Goal: Task Accomplishment & Management: Manage account settings

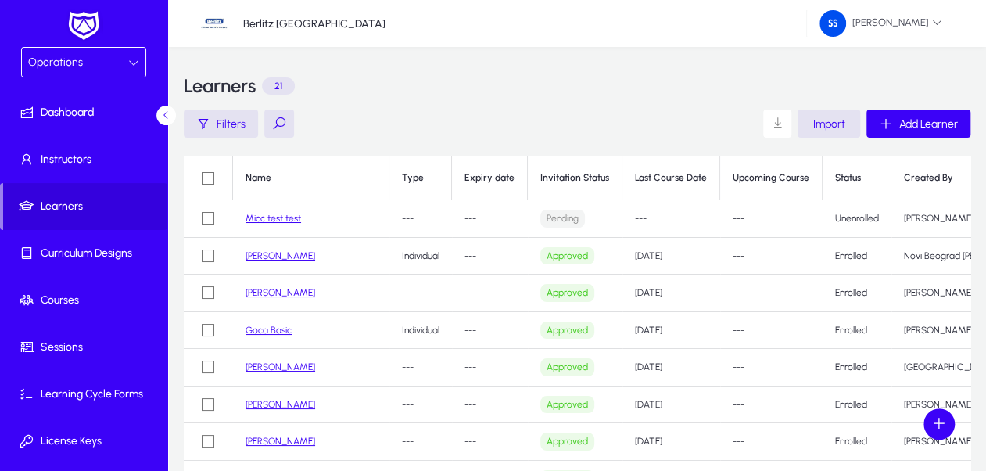
click at [62, 64] on span "Operations" at bounding box center [55, 61] width 55 height 13
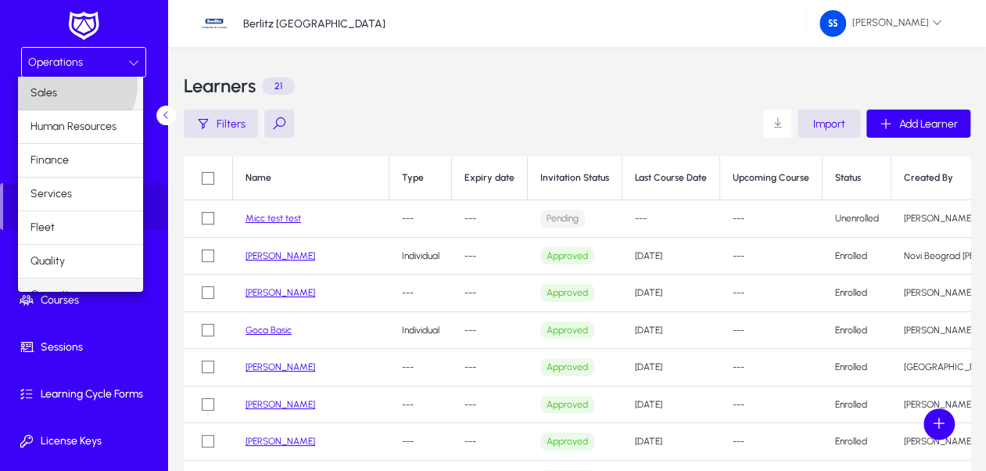
click at [75, 84] on mat-option "Sales" at bounding box center [80, 93] width 125 height 33
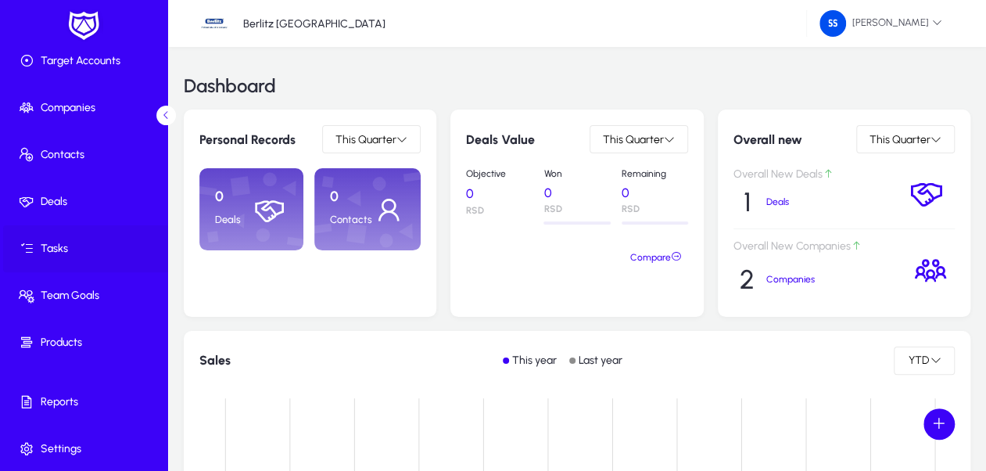
scroll to position [99, 0]
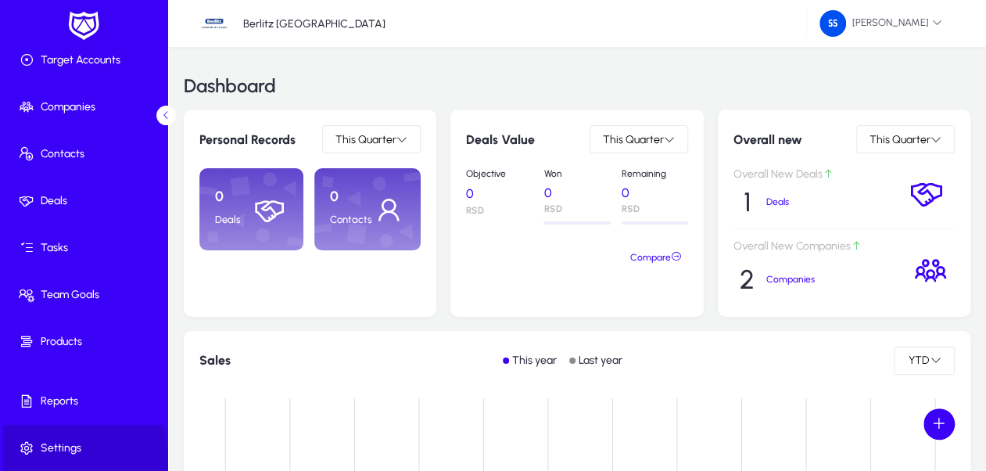
click at [67, 456] on span at bounding box center [86, 448] width 167 height 38
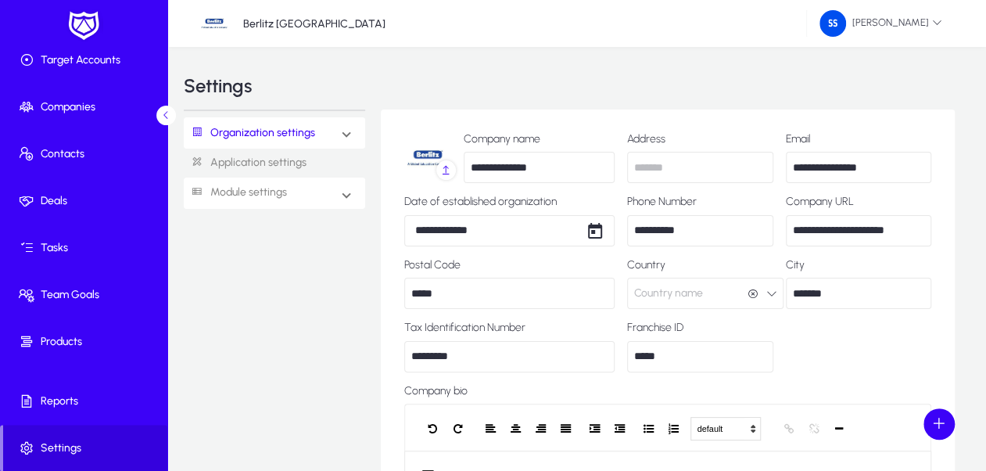
click at [336, 193] on mat-expansion-panel-header "Module settings" at bounding box center [274, 192] width 181 height 31
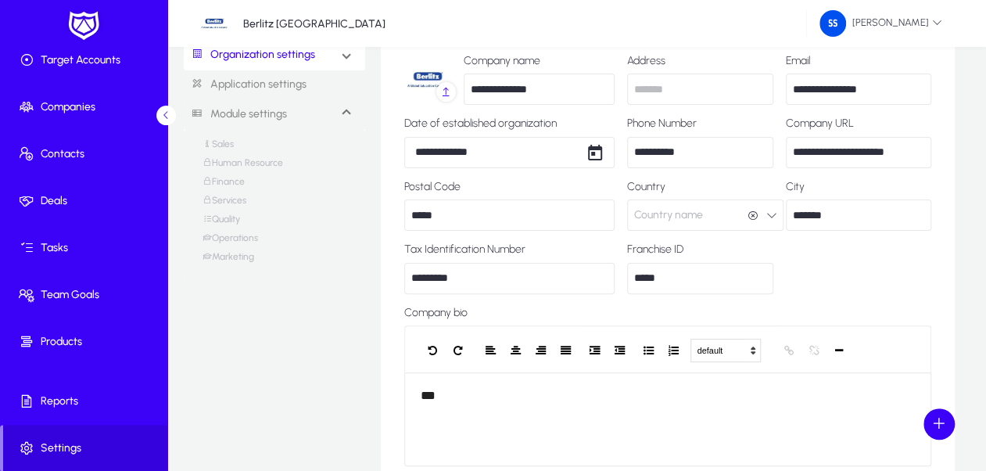
click at [245, 256] on link "Marketing" at bounding box center [228, 260] width 52 height 19
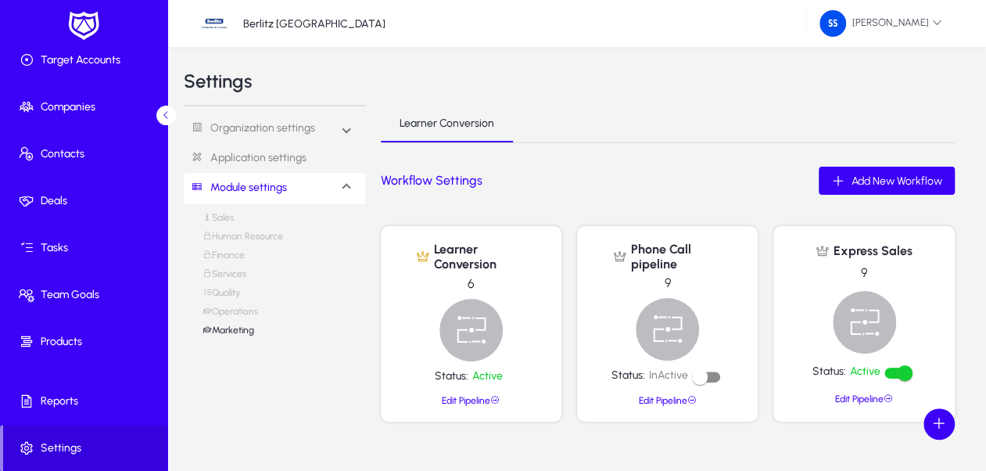
scroll to position [106, 0]
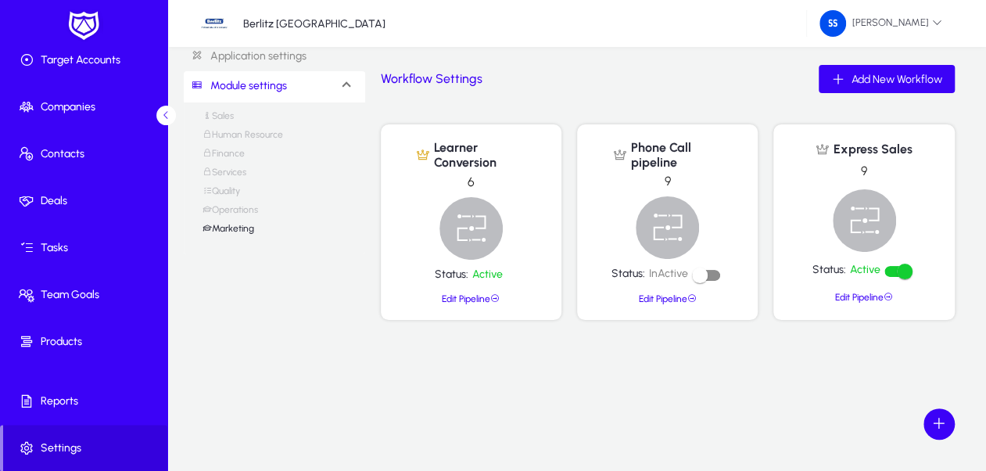
click at [241, 213] on link "Operations" at bounding box center [229, 213] width 55 height 19
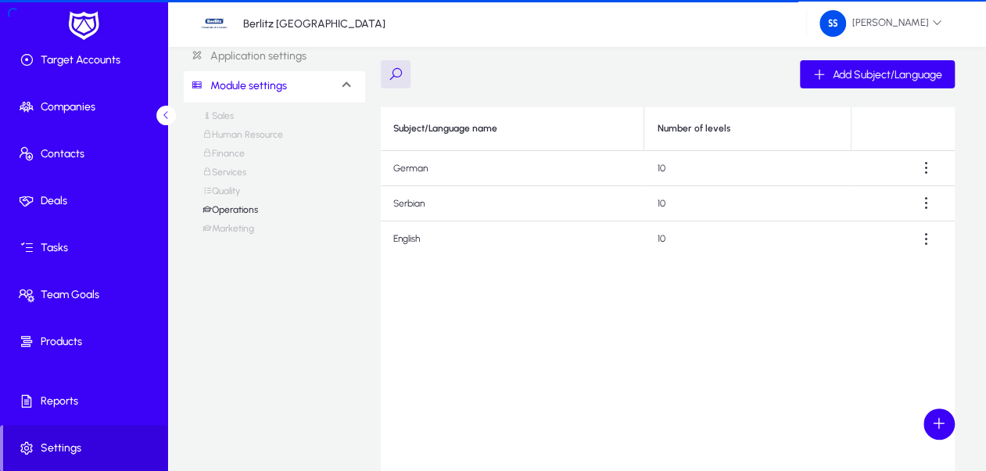
click at [241, 208] on link "Operations" at bounding box center [229, 213] width 55 height 19
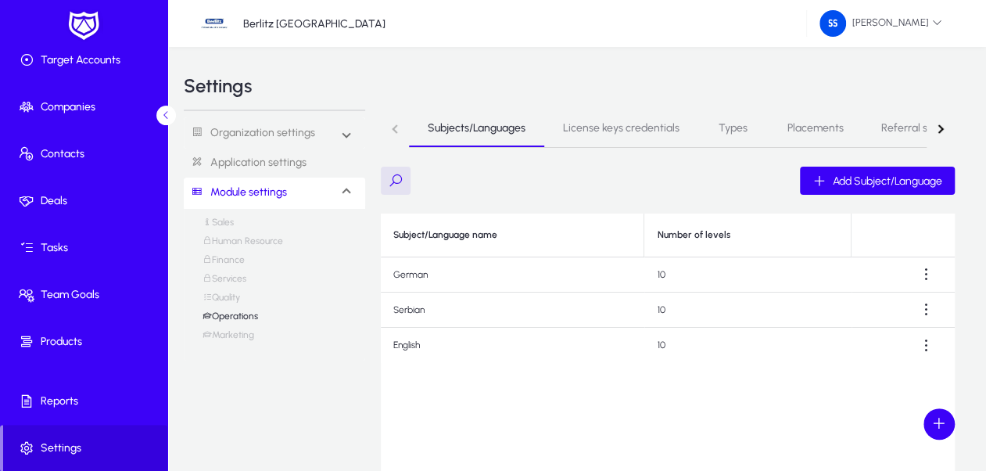
click at [227, 293] on link "Quality" at bounding box center [221, 301] width 38 height 19
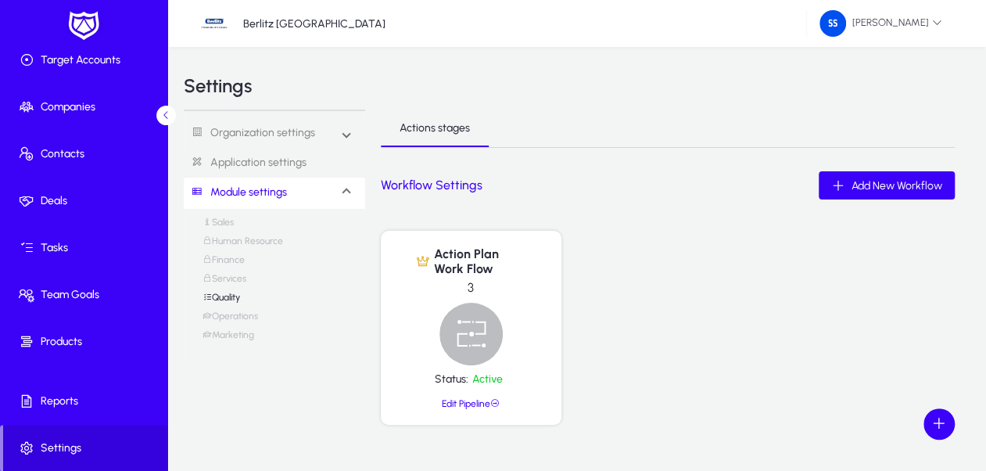
click at [241, 275] on link "Services" at bounding box center [224, 282] width 44 height 19
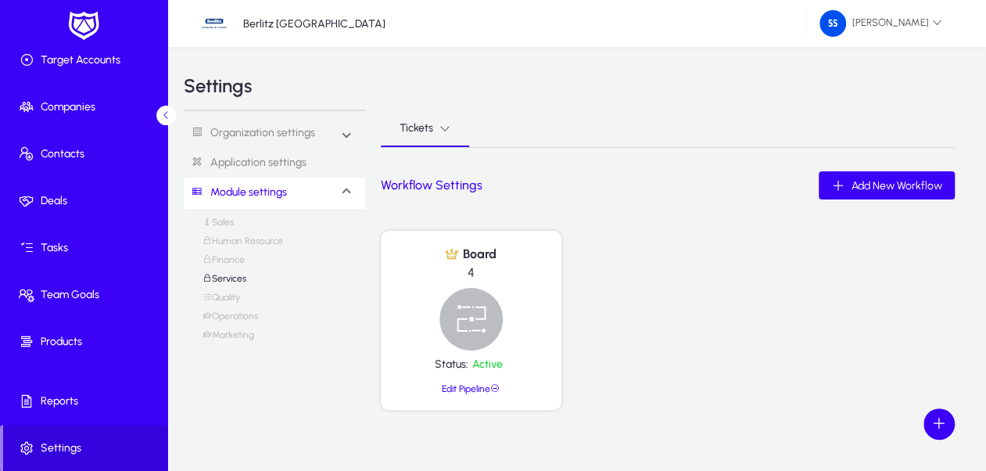
click at [238, 260] on link "Finance" at bounding box center [223, 263] width 42 height 19
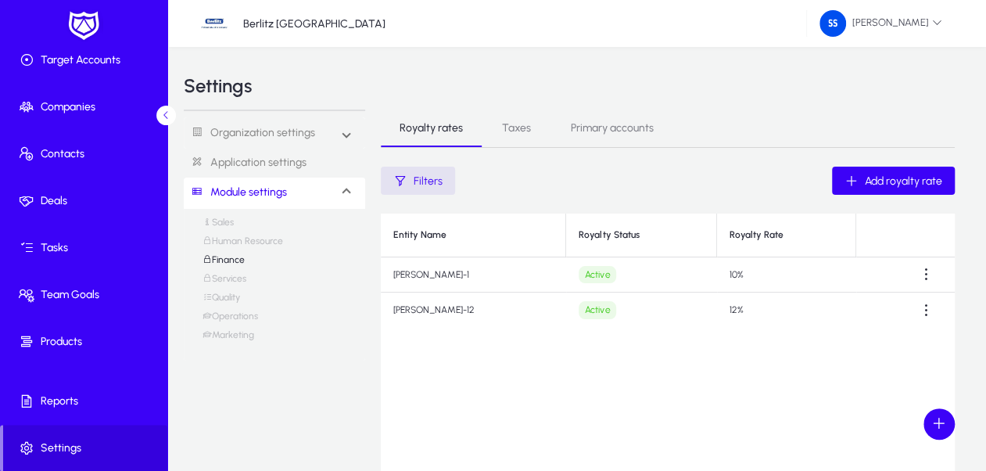
click at [242, 238] on link "Human Resource" at bounding box center [242, 244] width 81 height 19
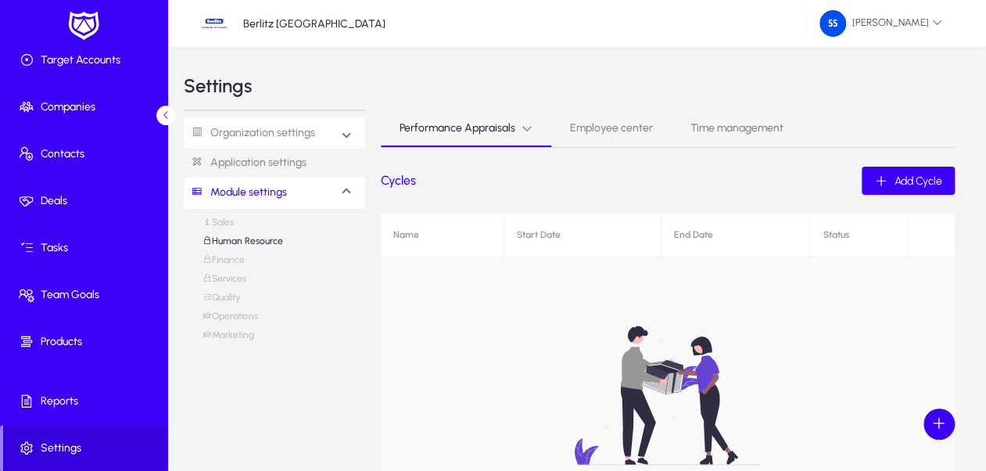
click at [343, 134] on span at bounding box center [346, 133] width 6 height 13
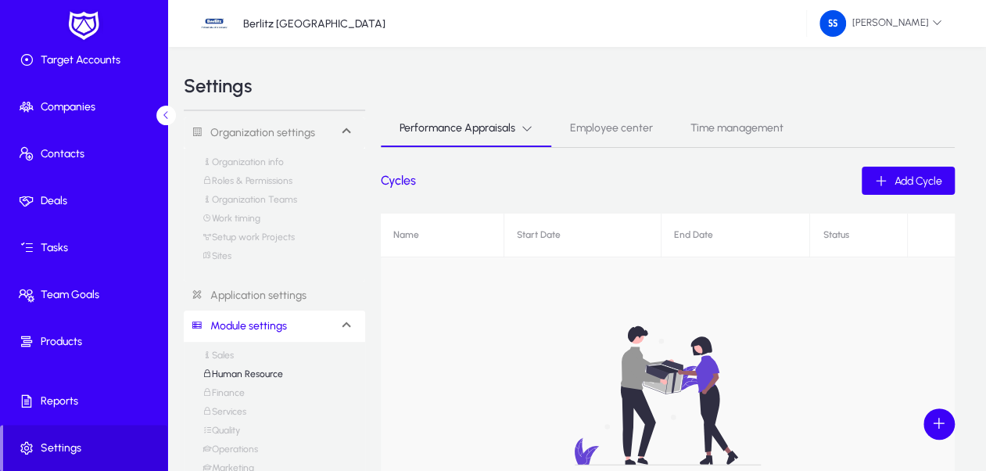
click at [270, 200] on link "Organization Teams" at bounding box center [249, 203] width 95 height 19
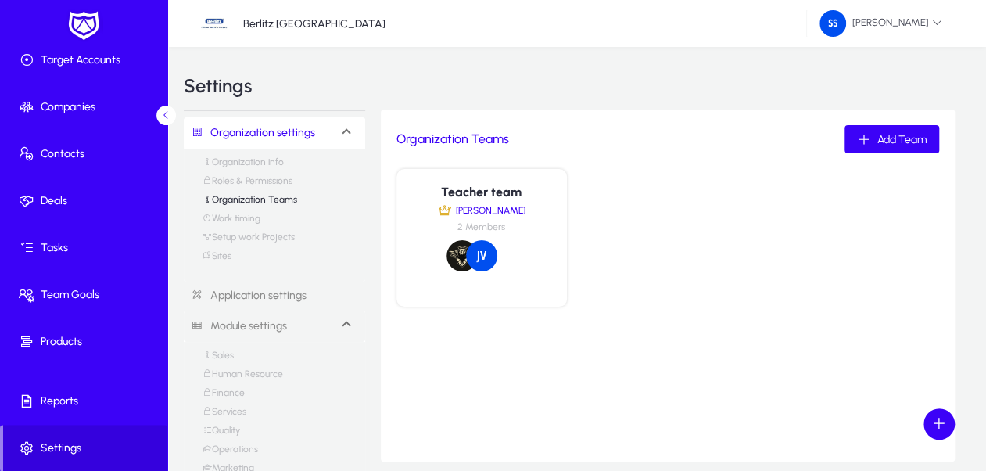
click at [255, 221] on link "Work timing" at bounding box center [231, 222] width 58 height 19
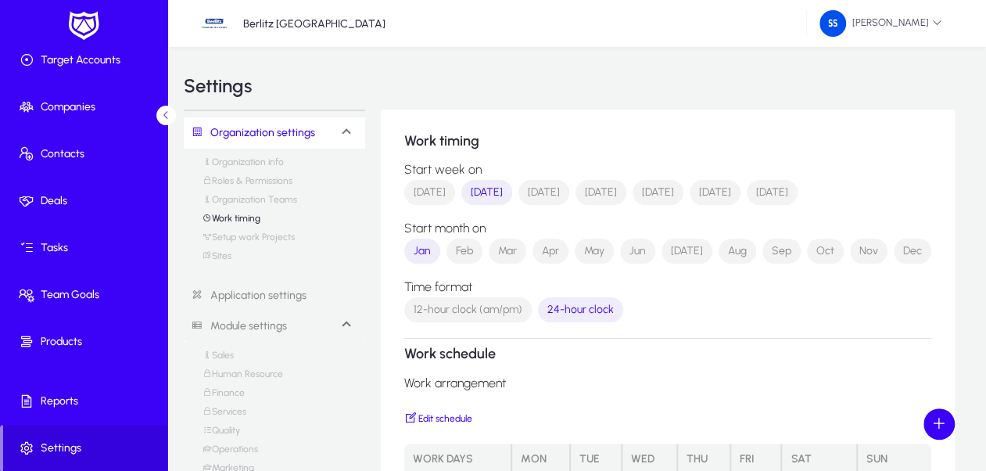
click at [253, 236] on link "Setup work Projects" at bounding box center [248, 240] width 92 height 19
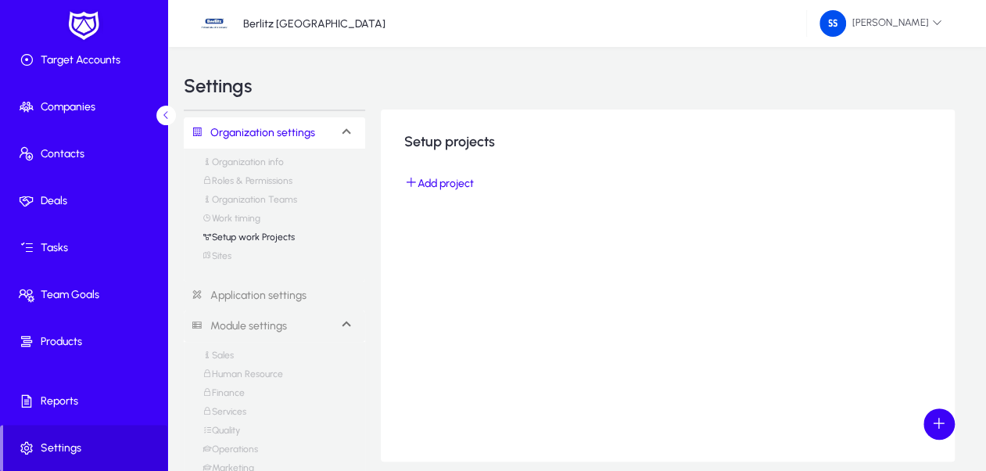
click at [257, 159] on link "Organization info" at bounding box center [242, 165] width 81 height 19
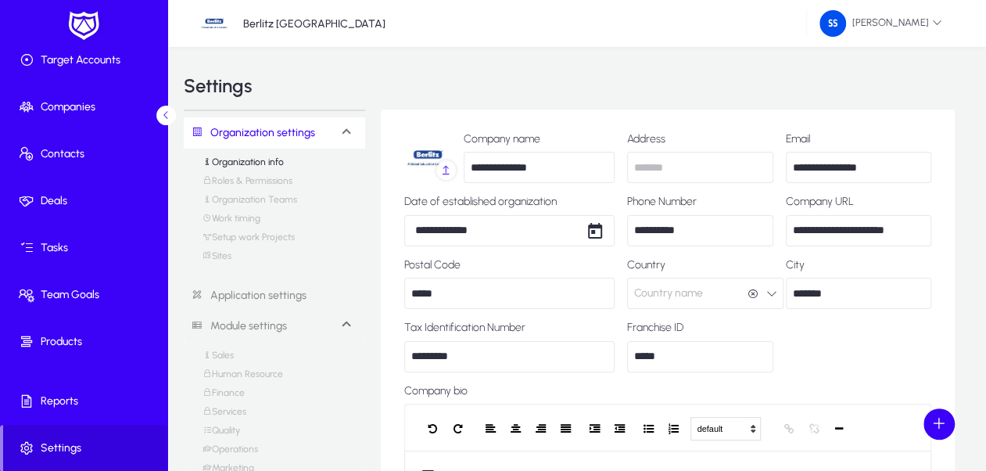
click at [260, 178] on link "Roles & Permissions" at bounding box center [247, 184] width 90 height 19
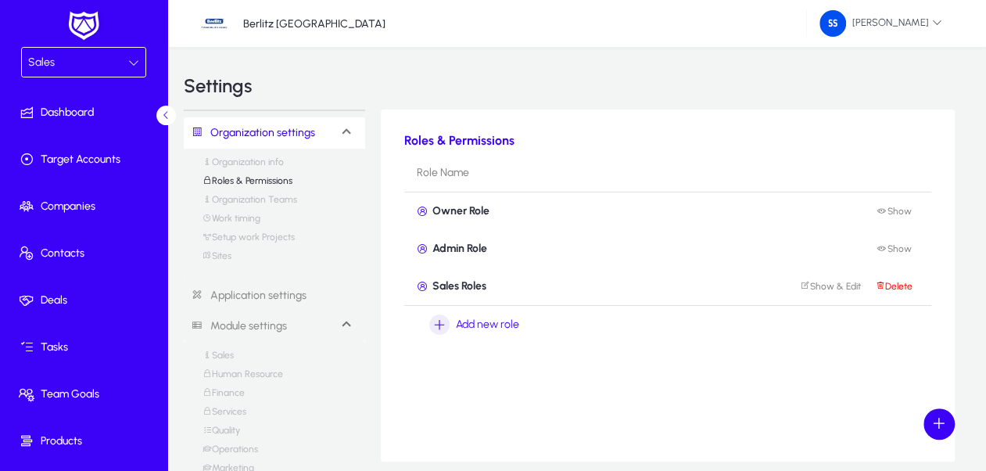
click at [123, 62] on div "Sales" at bounding box center [78, 62] width 100 height 20
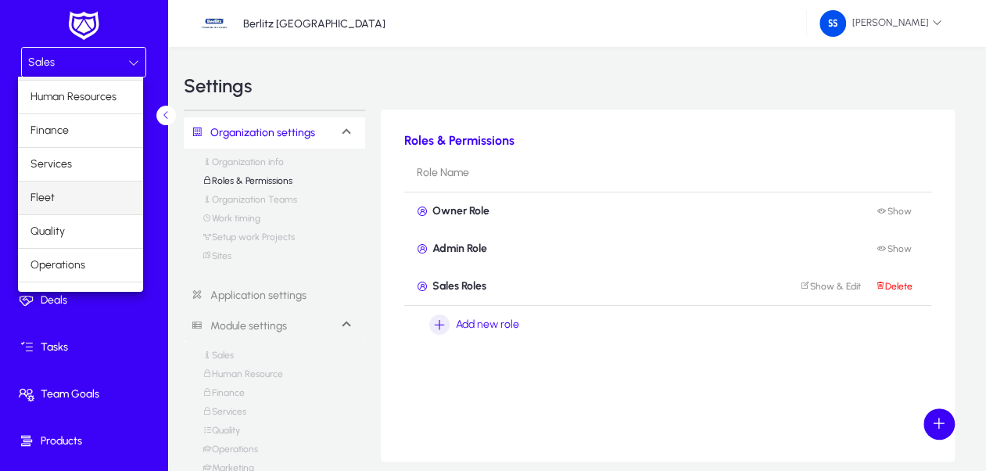
scroll to position [51, 0]
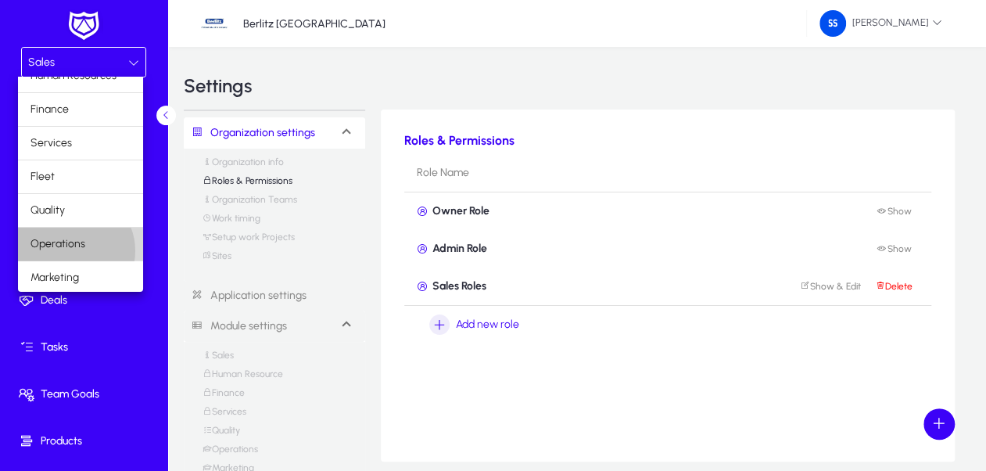
click at [73, 249] on span "Operations" at bounding box center [57, 243] width 55 height 19
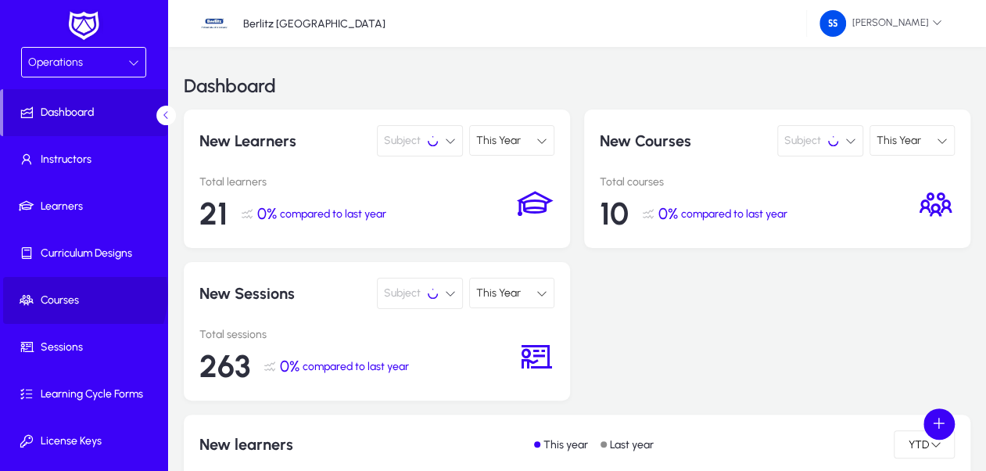
click at [77, 294] on span "Courses" at bounding box center [86, 300] width 167 height 16
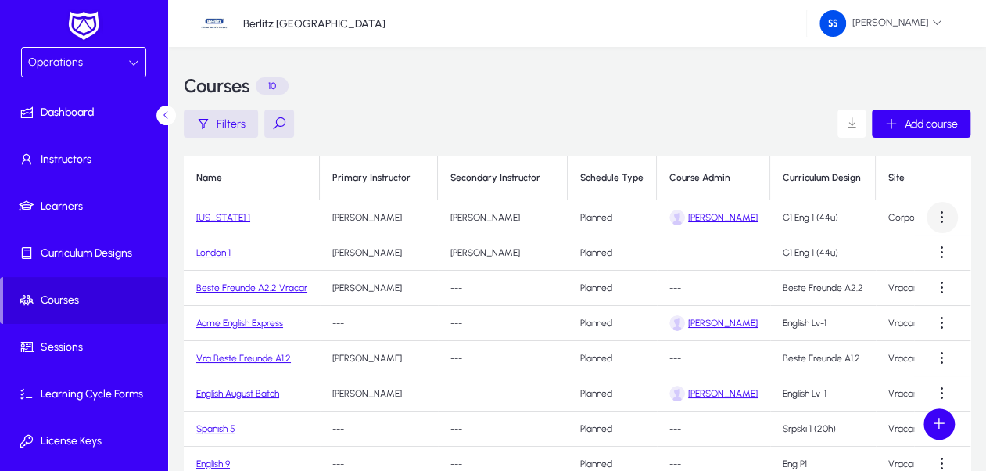
click at [929, 213] on span at bounding box center [941, 217] width 31 height 31
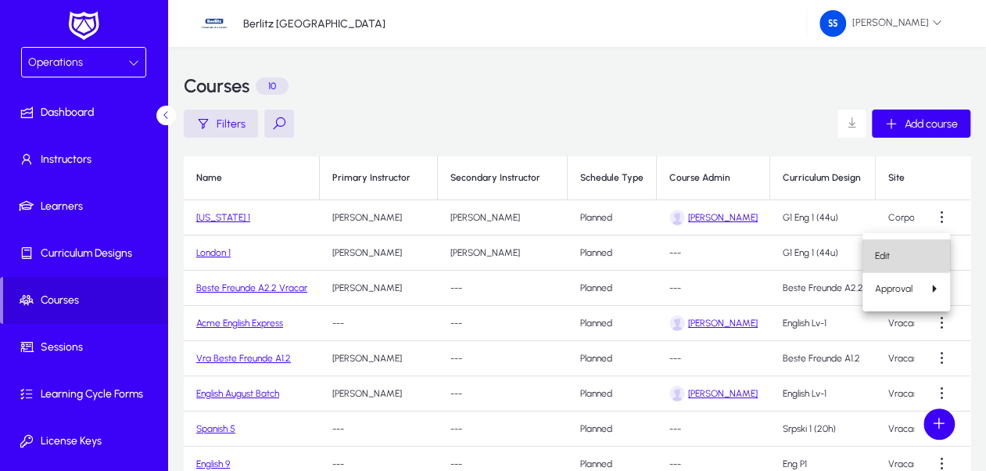
click at [904, 250] on span "Edit" at bounding box center [906, 256] width 63 height 14
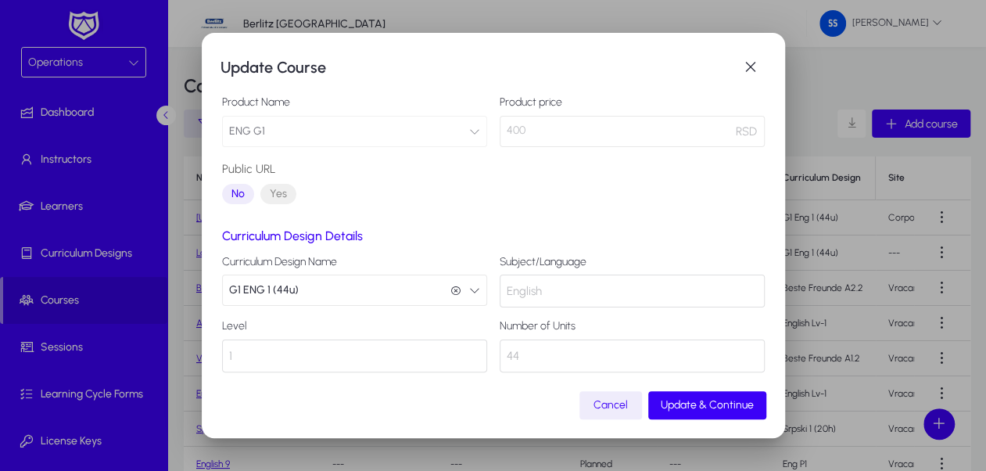
scroll to position [204, 0]
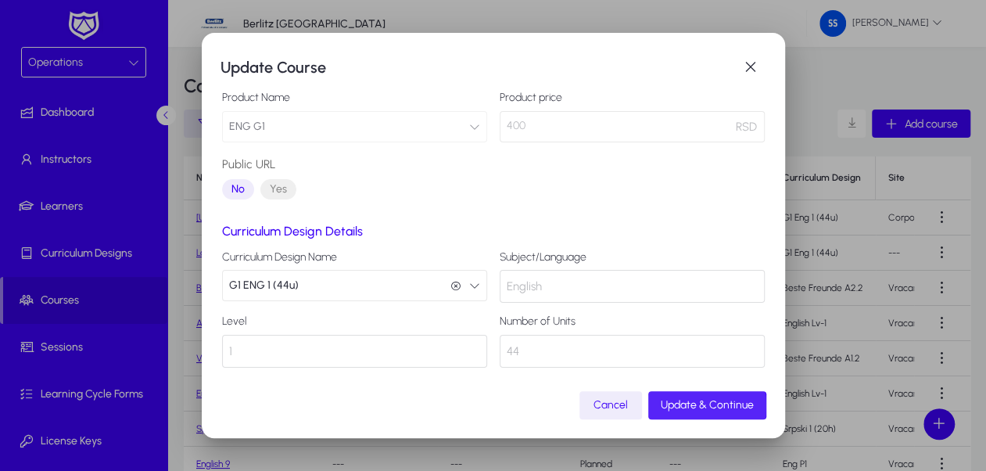
click at [675, 406] on span "Update & Continue" at bounding box center [706, 404] width 93 height 13
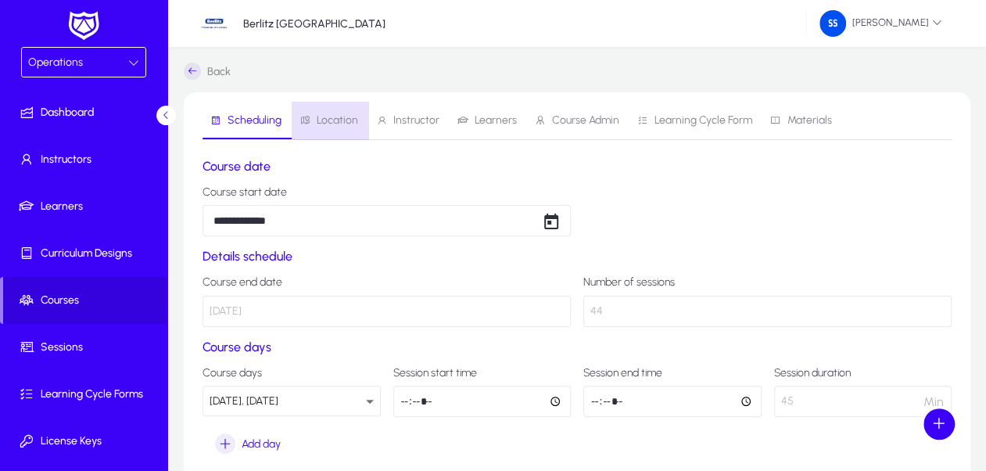
click at [342, 120] on span "Location" at bounding box center [337, 120] width 41 height 11
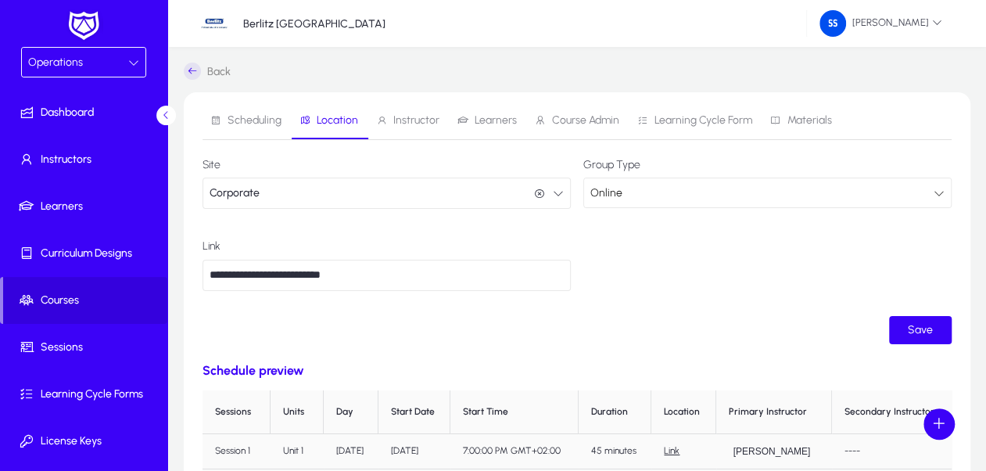
click at [411, 270] on input "**********" at bounding box center [386, 275] width 368 height 31
click at [628, 184] on div "Online" at bounding box center [761, 193] width 343 height 20
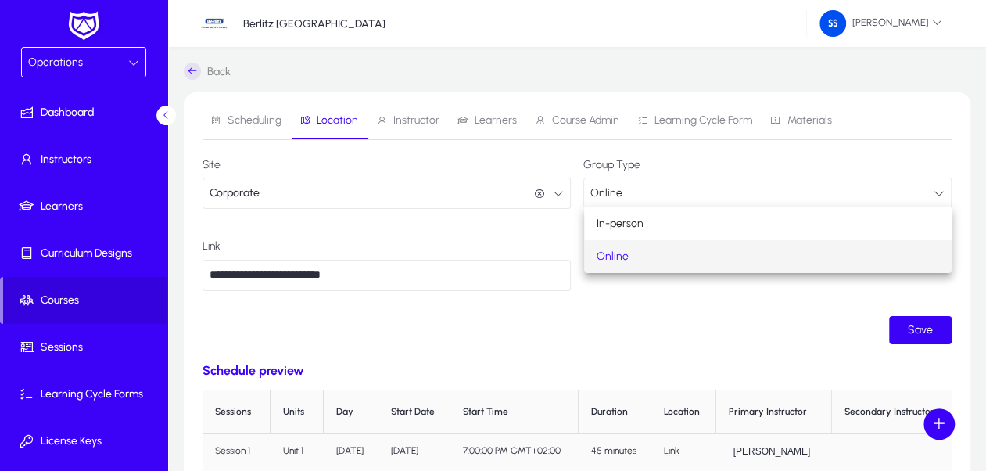
click at [503, 237] on div at bounding box center [493, 235] width 986 height 471
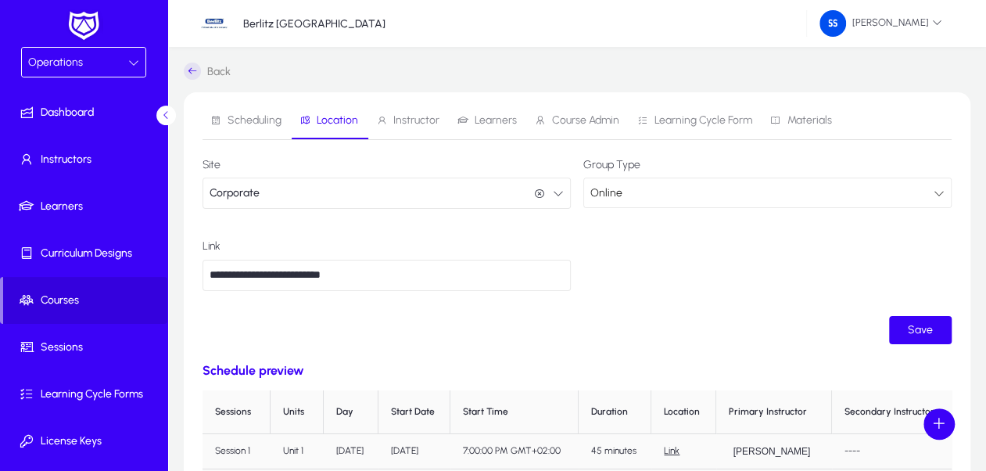
click at [476, 192] on button "Corporate Corporate" at bounding box center [386, 192] width 368 height 31
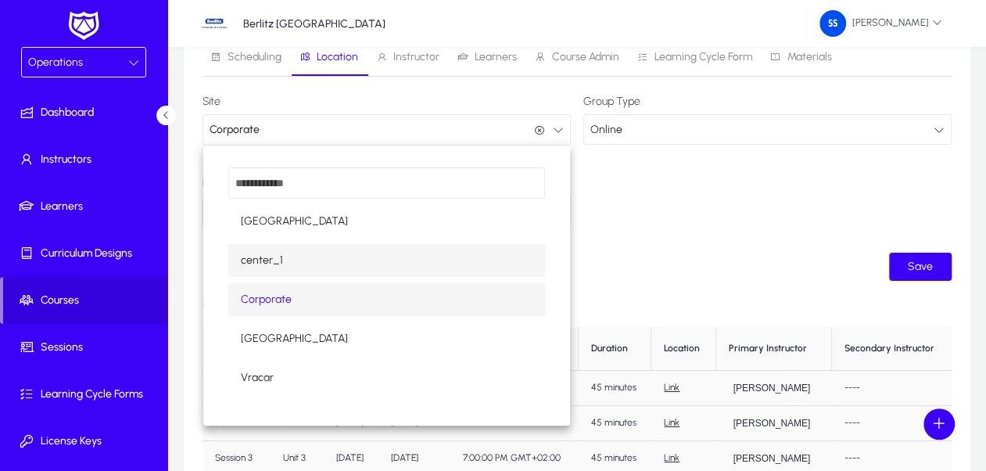
scroll to position [78, 0]
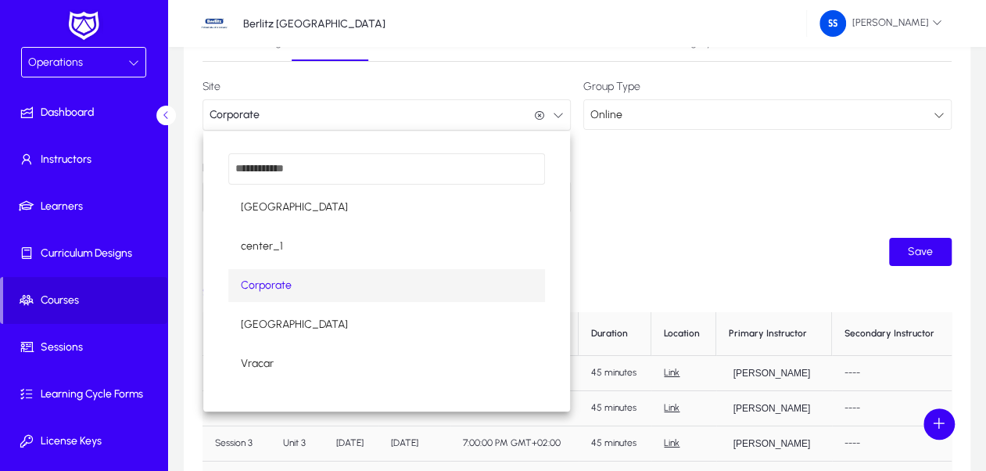
click at [674, 236] on div at bounding box center [493, 235] width 986 height 471
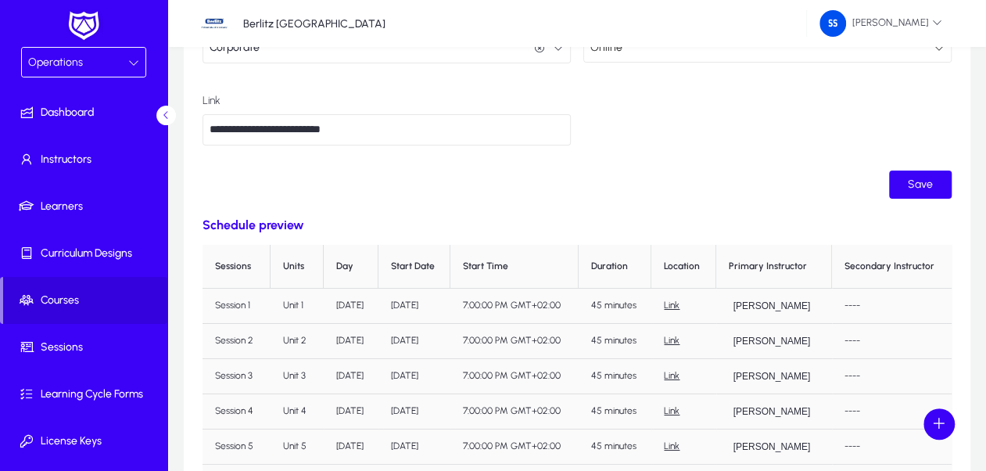
scroll to position [156, 0]
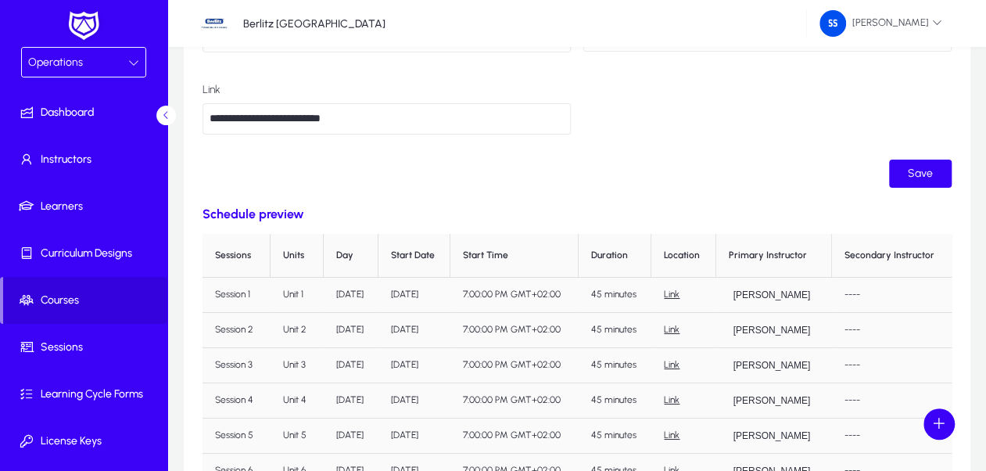
click at [679, 294] on link "Link" at bounding box center [672, 293] width 16 height 11
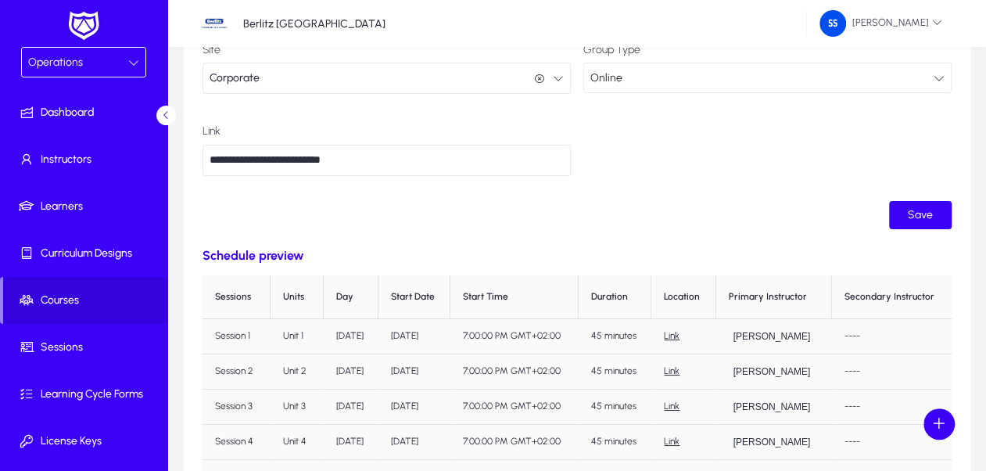
scroll to position [0, 0]
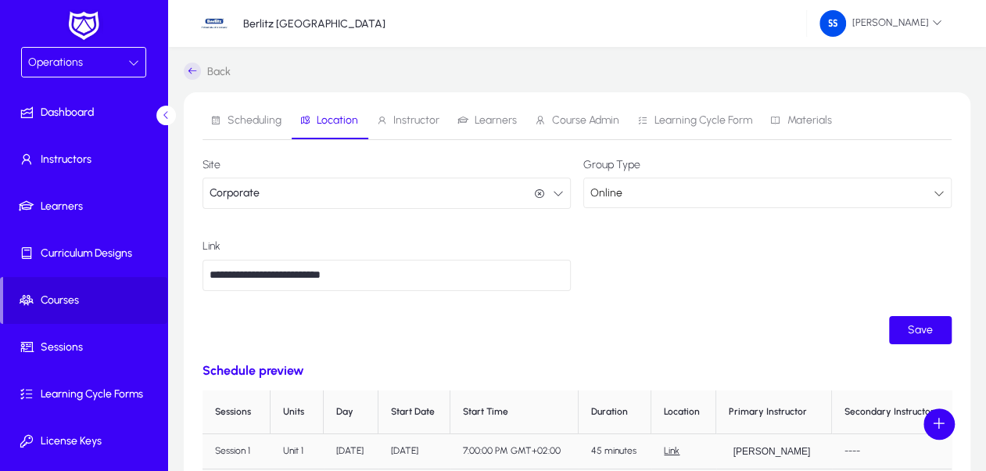
click at [679, 124] on span "Learning Cycle Form" at bounding box center [703, 120] width 98 height 11
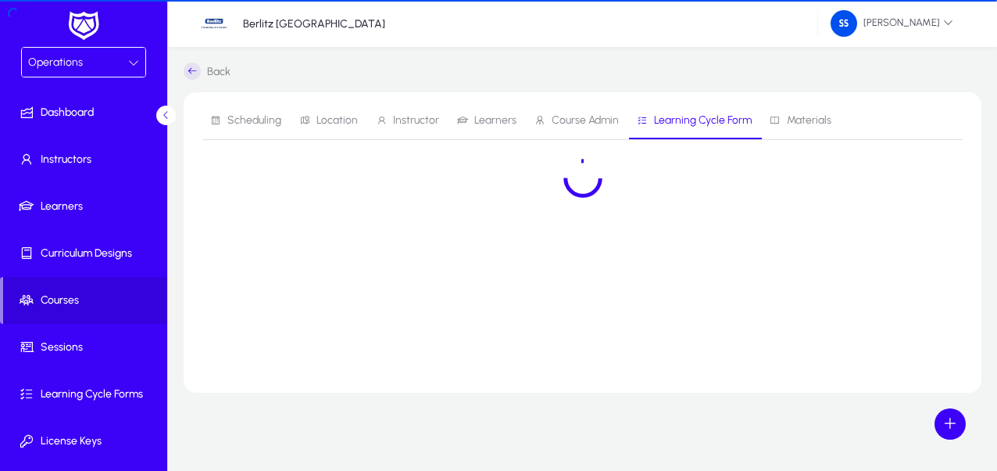
click at [422, 127] on span "Instructor" at bounding box center [407, 121] width 63 height 38
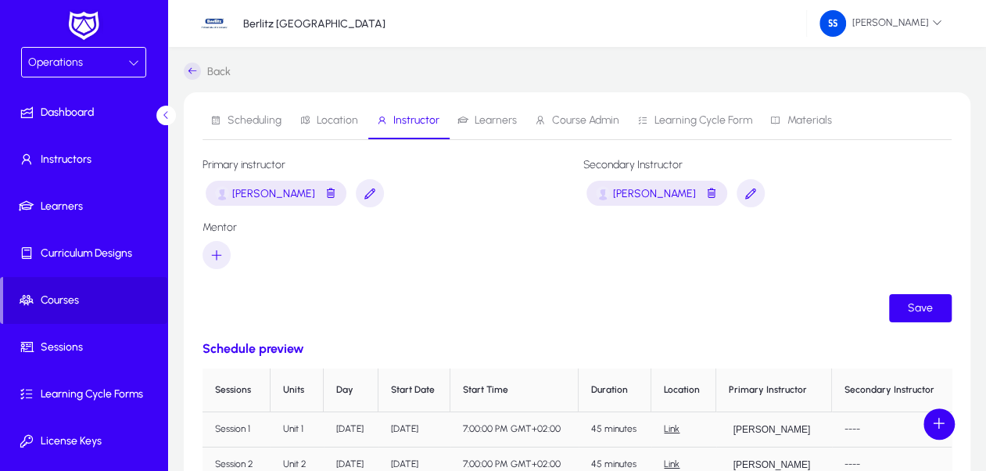
click at [109, 65] on div "Operations" at bounding box center [78, 62] width 100 height 20
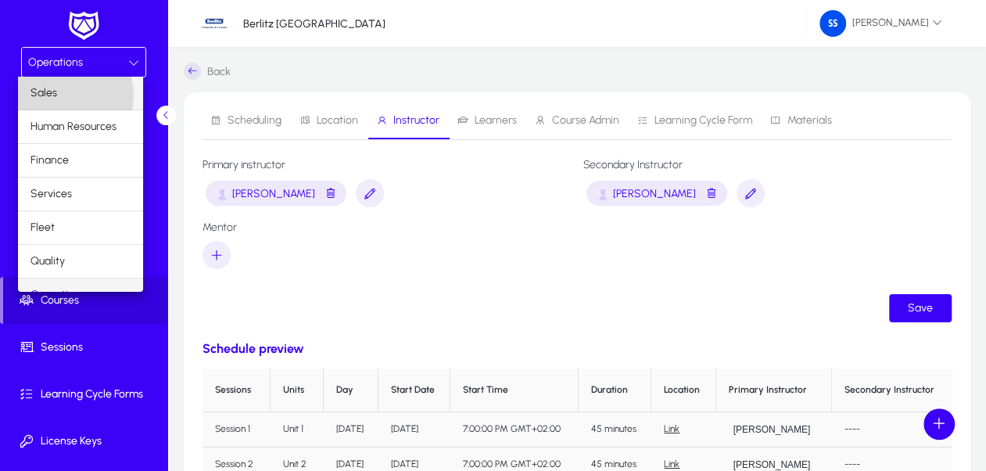
click at [66, 95] on mat-option "Sales" at bounding box center [80, 93] width 125 height 33
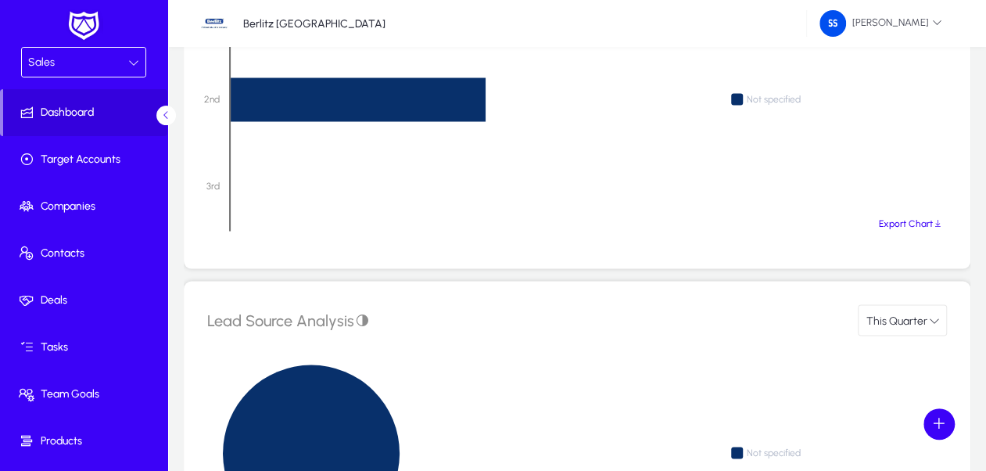
scroll to position [1485, 0]
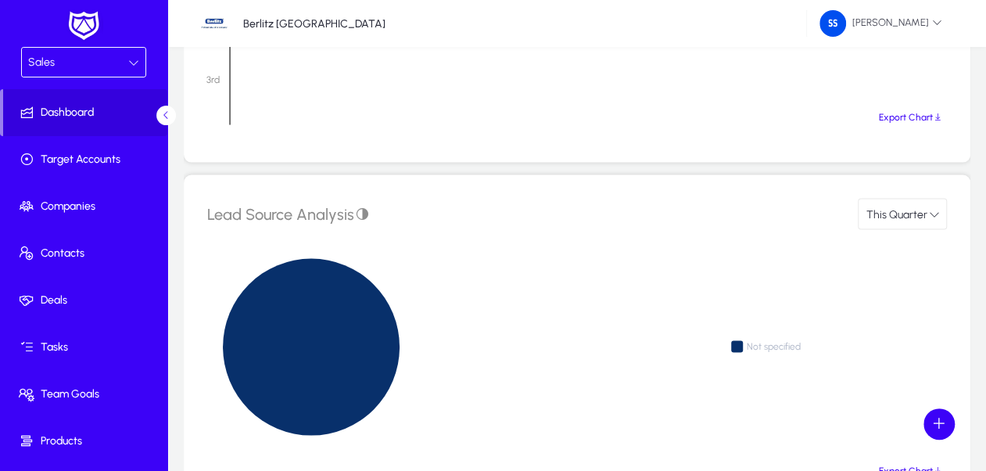
click at [81, 63] on div "Sales" at bounding box center [78, 62] width 100 height 20
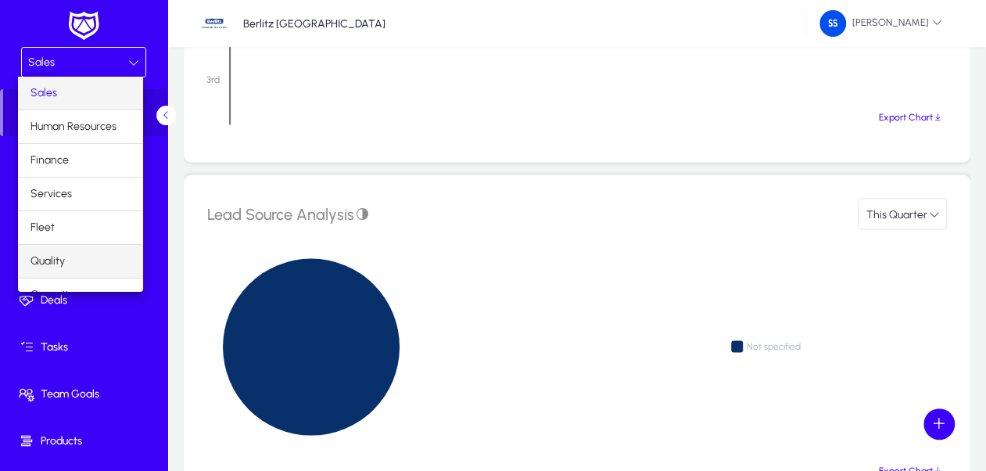
scroll to position [51, 0]
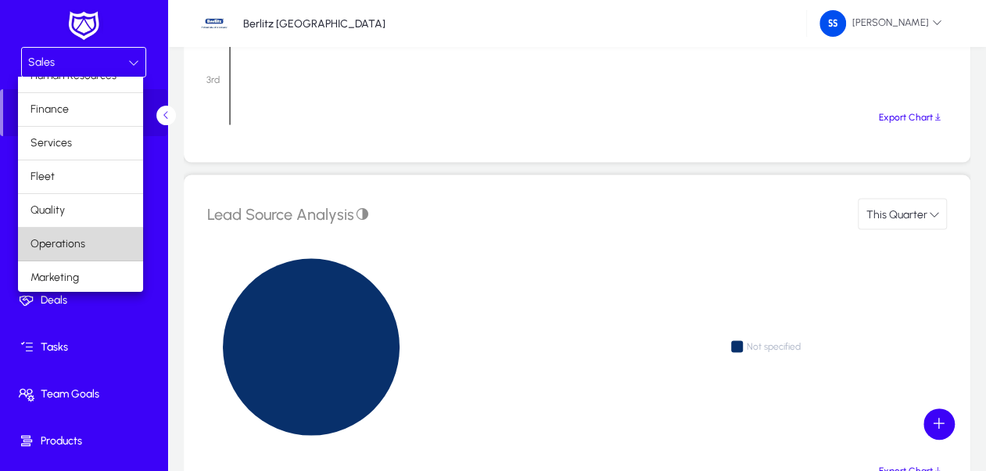
click at [99, 245] on mat-option "Operations" at bounding box center [80, 243] width 125 height 33
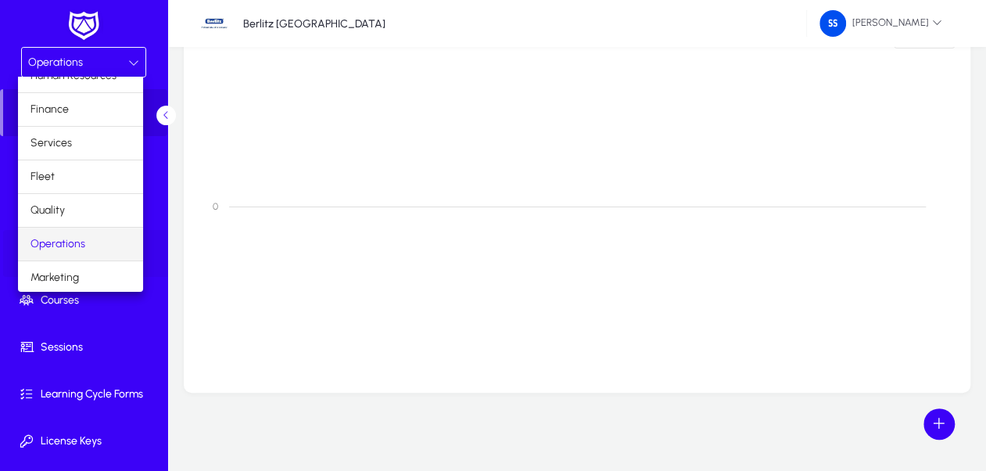
scroll to position [1212, 0]
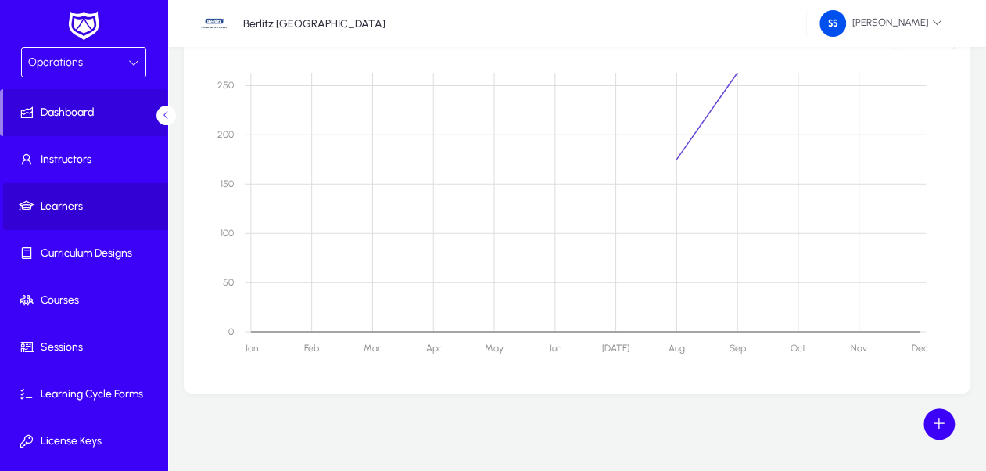
click at [92, 200] on span "Learners" at bounding box center [86, 207] width 167 height 16
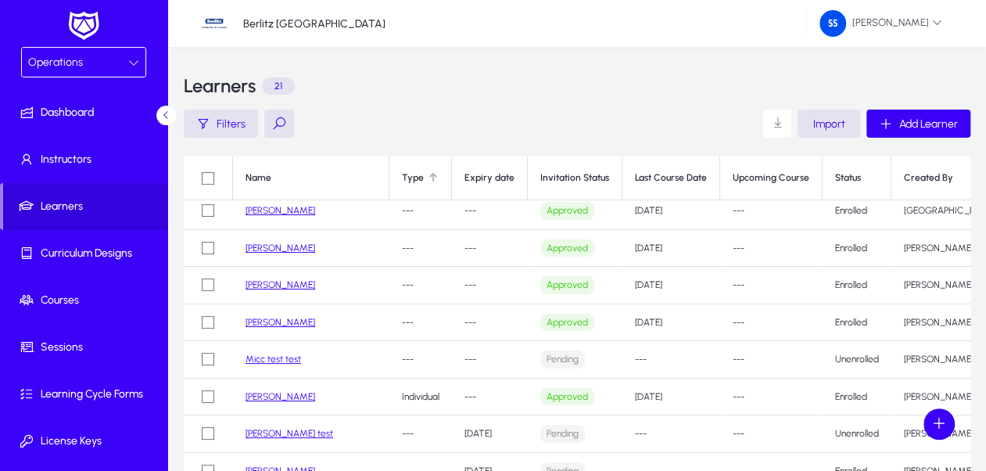
scroll to position [234, 0]
